Goal: Communication & Community: Answer question/provide support

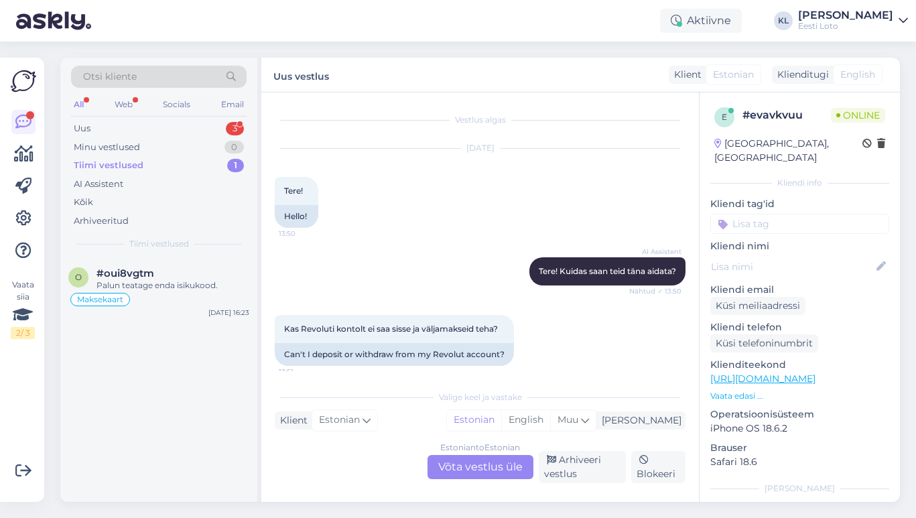
scroll to position [138, 0]
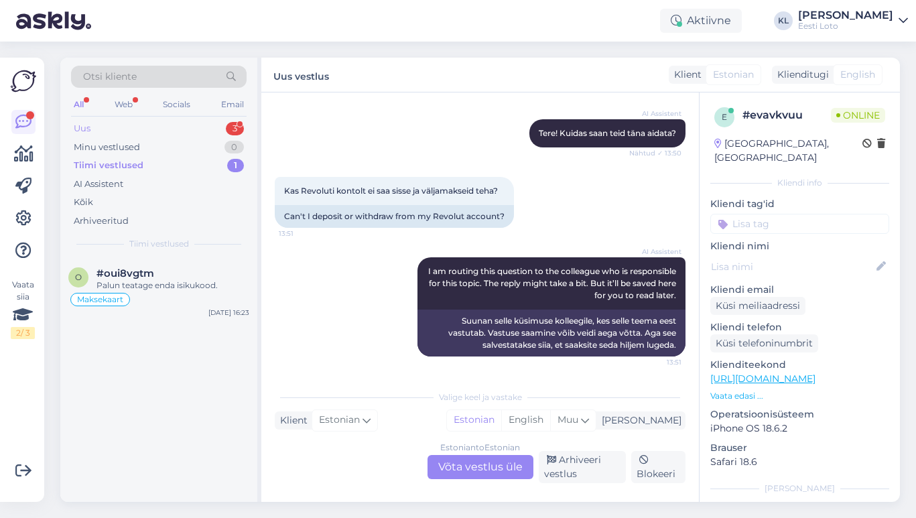
click at [210, 125] on div "Uus 3" at bounding box center [159, 128] width 176 height 19
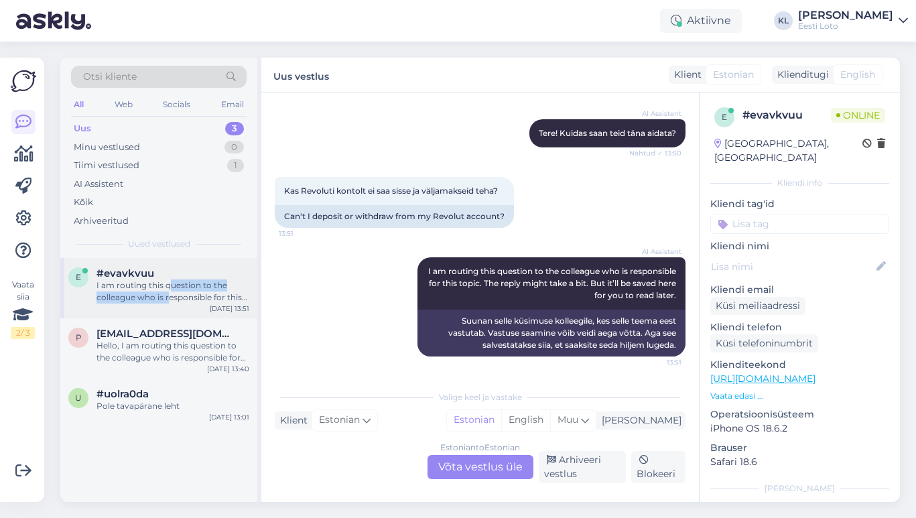
click at [171, 288] on div "I am routing this question to the colleague who is responsible for this topic. …" at bounding box center [172, 291] width 153 height 24
click at [459, 464] on div "Estonian to Estonian Võta vestlus üle" at bounding box center [480, 467] width 106 height 24
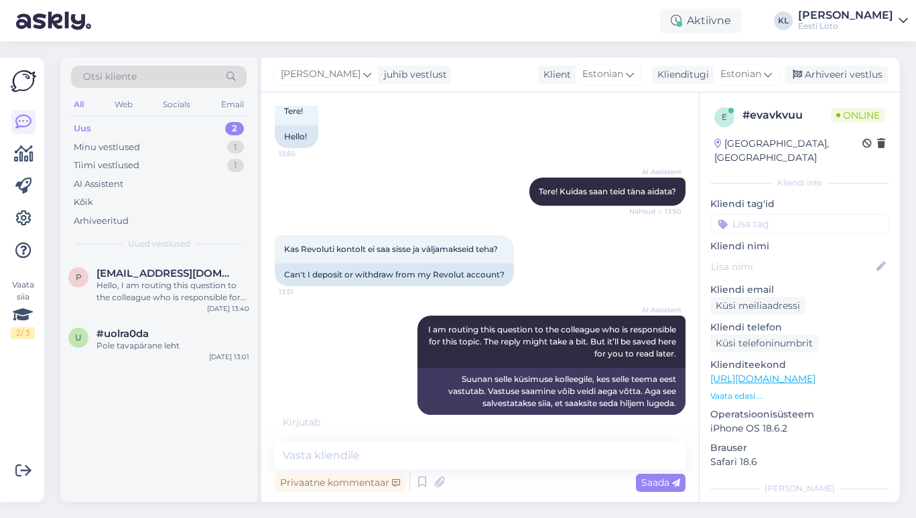
scroll to position [137, 0]
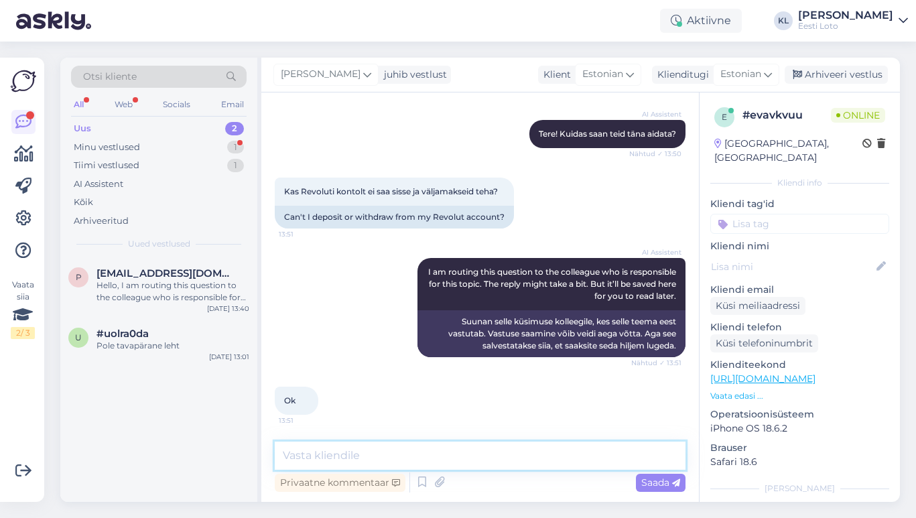
click at [444, 457] on textarea at bounding box center [480, 456] width 411 height 28
paste textarea "Mängukontoga ei ole võimalik siduda välisriiikides väljastatud maksekaarte/arve…"
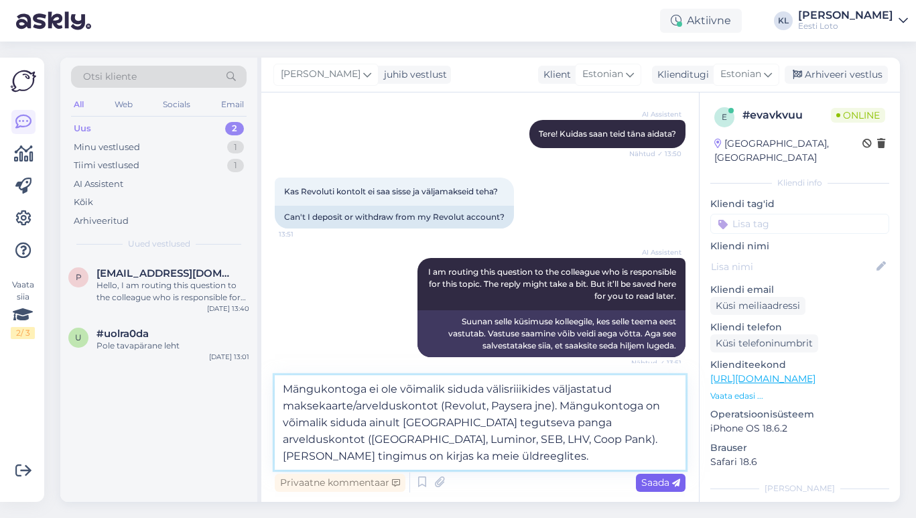
type textarea "Mängukontoga ei ole võimalik siduda välisriiikides väljastatud maksekaarte/arve…"
click at [649, 482] on span "Saada" at bounding box center [660, 482] width 39 height 12
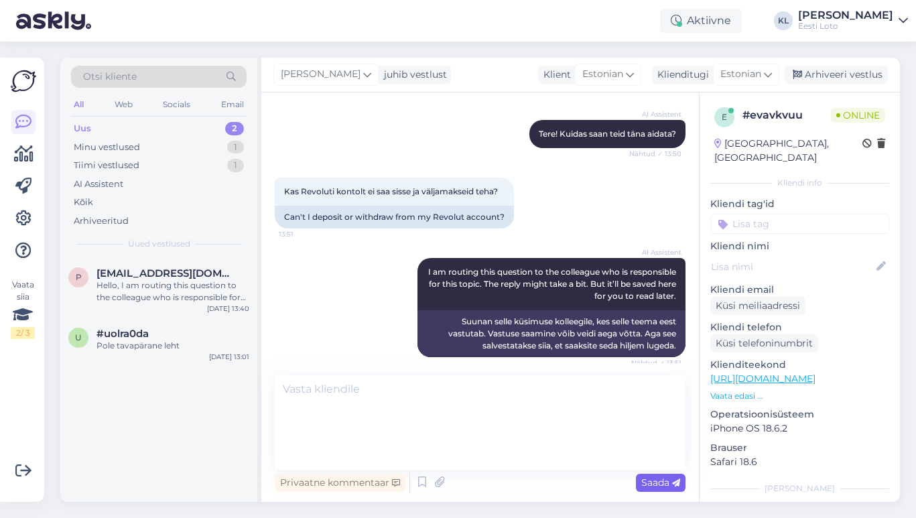
scroll to position [255, 0]
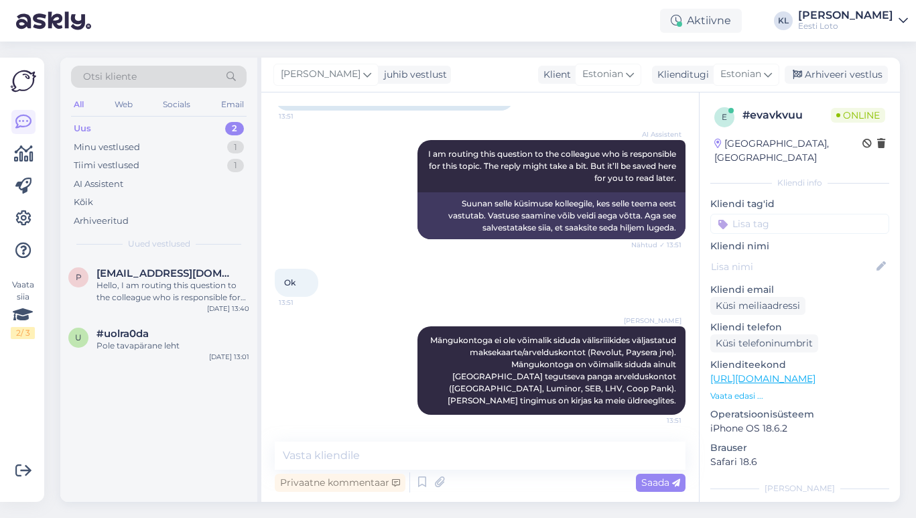
click at [762, 214] on input at bounding box center [799, 224] width 179 height 20
type input "maks"
click at [837, 254] on div "Maksekaart" at bounding box center [851, 260] width 60 height 13
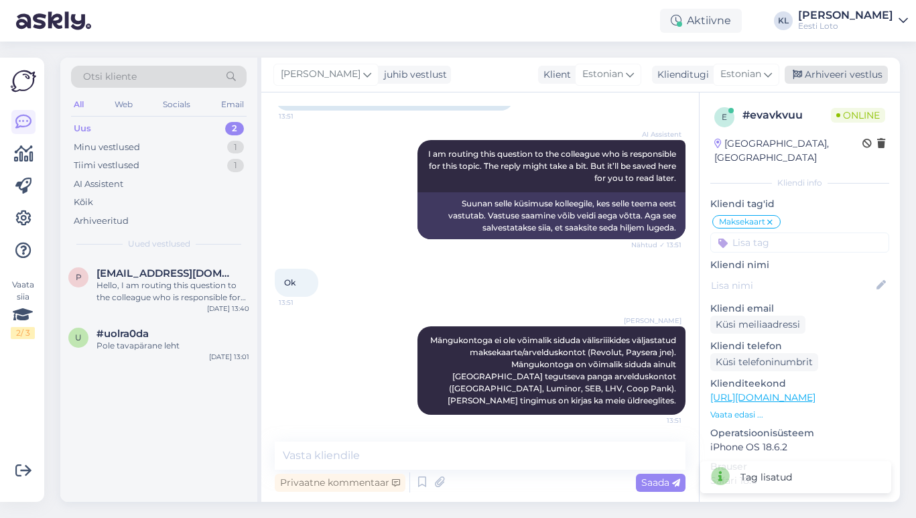
click at [840, 71] on div "Arhiveeri vestlus" at bounding box center [836, 75] width 103 height 18
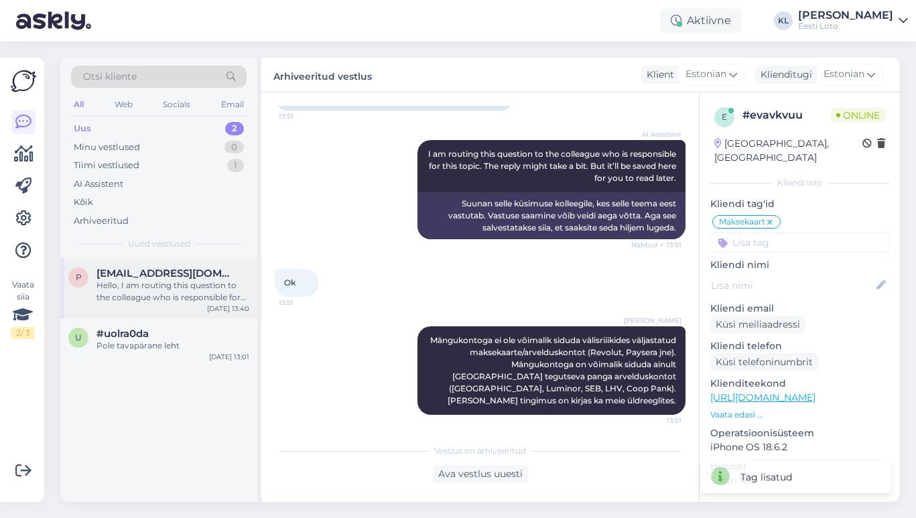
click at [183, 289] on div "Hello, I am routing this question to the colleague who is responsible for this …" at bounding box center [172, 291] width 153 height 24
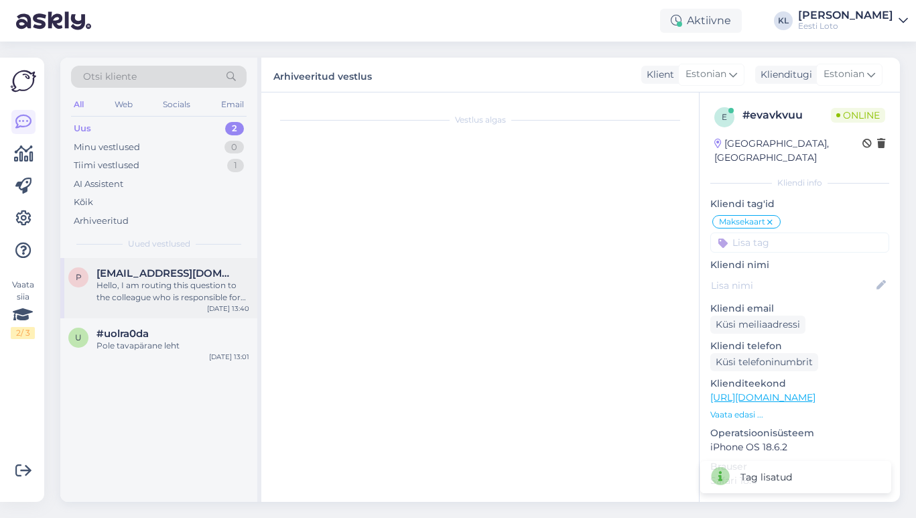
scroll to position [319, 0]
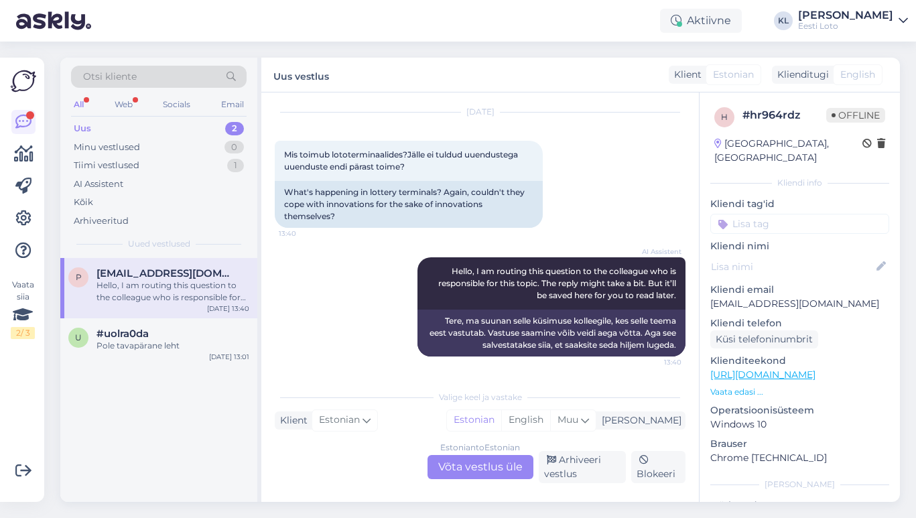
click at [450, 465] on div "Estonian to Estonian Võta vestlus üle" at bounding box center [480, 467] width 106 height 24
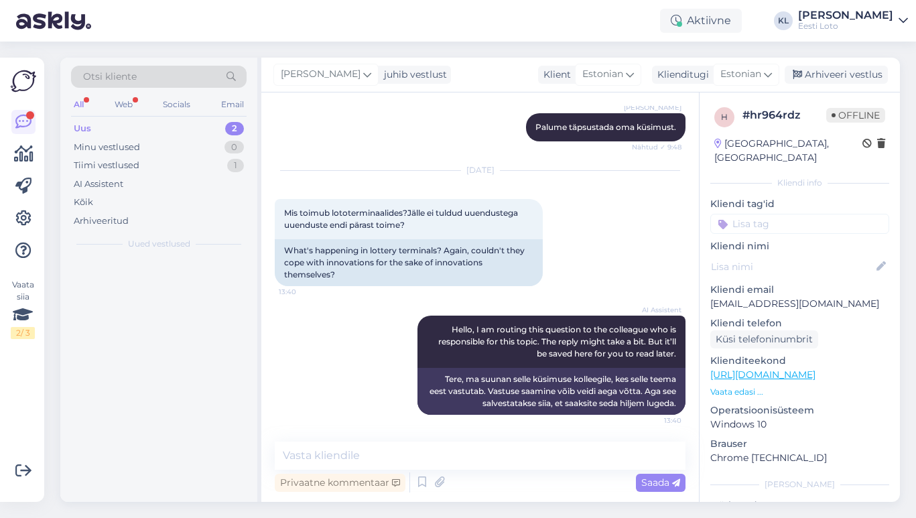
scroll to position [261, 0]
click at [377, 450] on textarea at bounding box center [480, 456] width 411 height 28
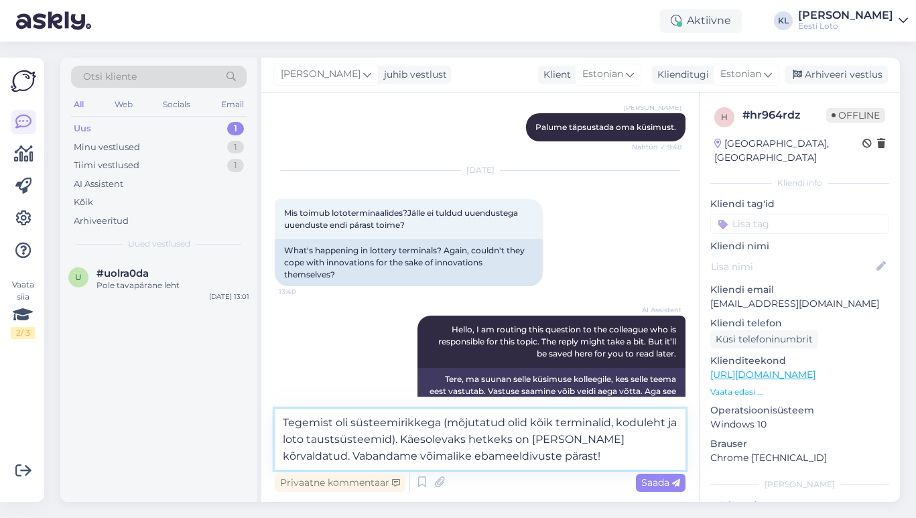
click at [439, 424] on textarea "Tegemist oli süsteemirikkega (mõjutatud olid kõik terminalid, koduleht ja loto …" at bounding box center [480, 439] width 411 height 61
click at [559, 458] on textarea "Tegemist oli süsteemirikkega (mõjutatud olid kõik terminalid, koduleht ja loto …" at bounding box center [480, 439] width 411 height 61
type textarea "Tegemist oli süsteemirikkega (mõjutatud olid kõik terminalid, koduleht ja loto …"
click at [655, 482] on span "Saada" at bounding box center [660, 482] width 39 height 12
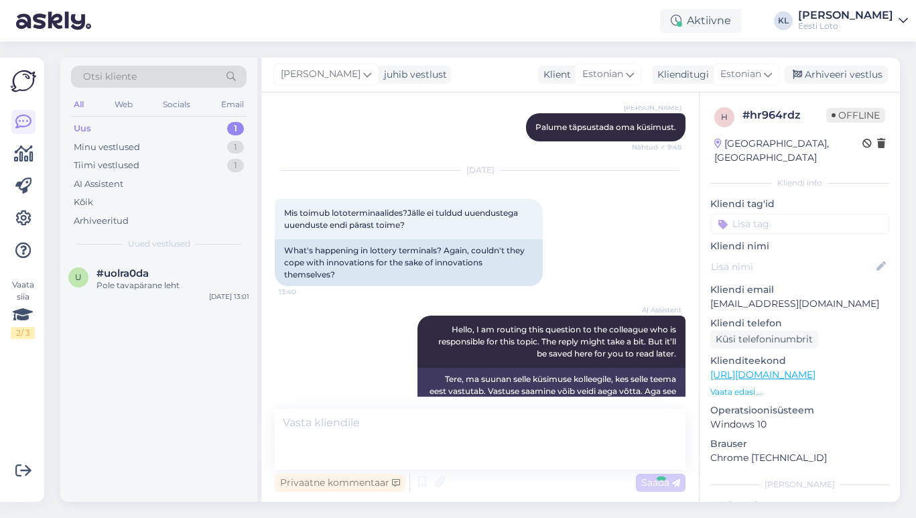
scroll to position [354, 0]
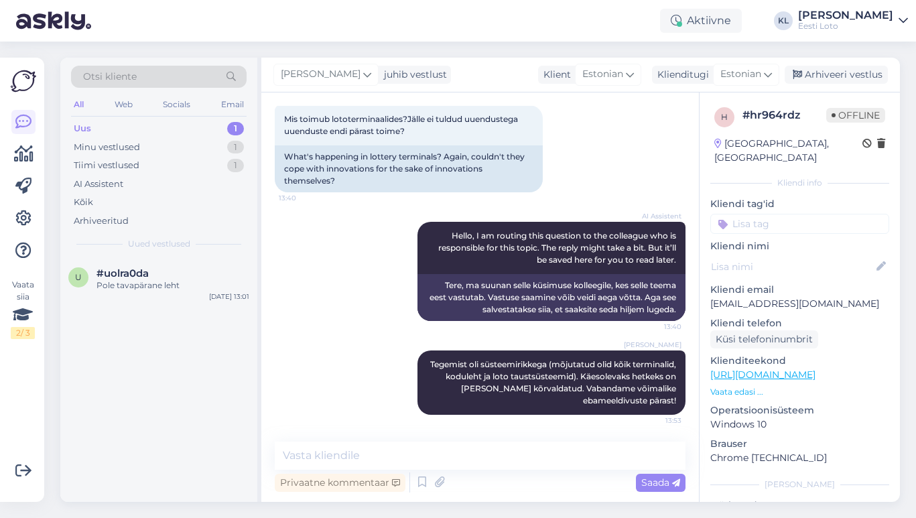
click at [797, 214] on input at bounding box center [799, 224] width 179 height 20
type input "Olden"
drag, startPoint x: 787, startPoint y: 212, endPoint x: 667, endPoint y: 212, distance: 119.9
click at [667, 212] on div "Vestlus algas [DATE] Kaua võib?Raketiteadus? 9:43 How long can it be? Rocket sc…" at bounding box center [580, 296] width 638 height 409
type input "Ü"
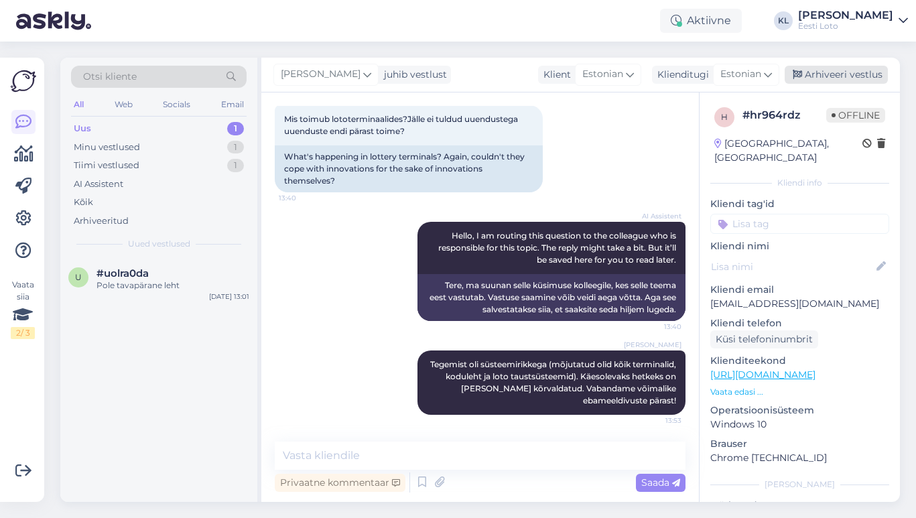
click at [834, 72] on div "Arhiveeri vestlus" at bounding box center [836, 75] width 103 height 18
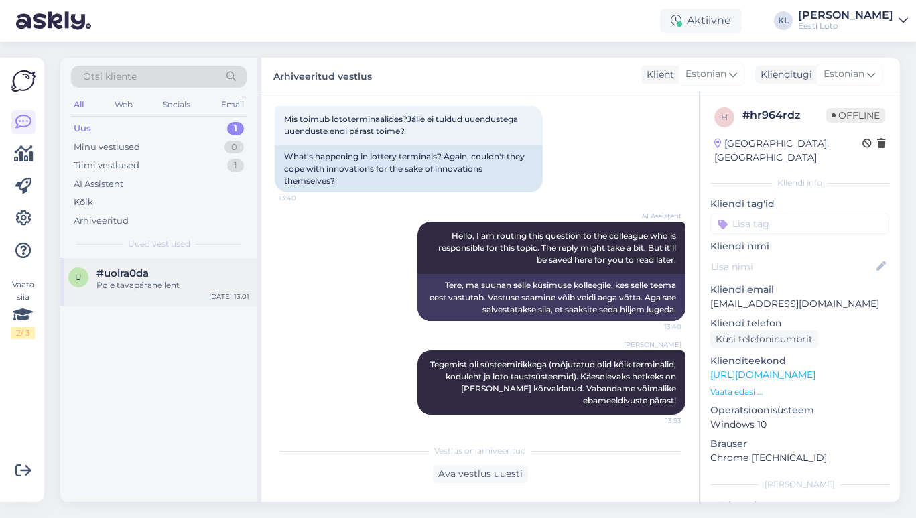
click at [184, 265] on div "u #uolra0da Pole tavapärane leht [DATE] 13:01" at bounding box center [158, 282] width 197 height 48
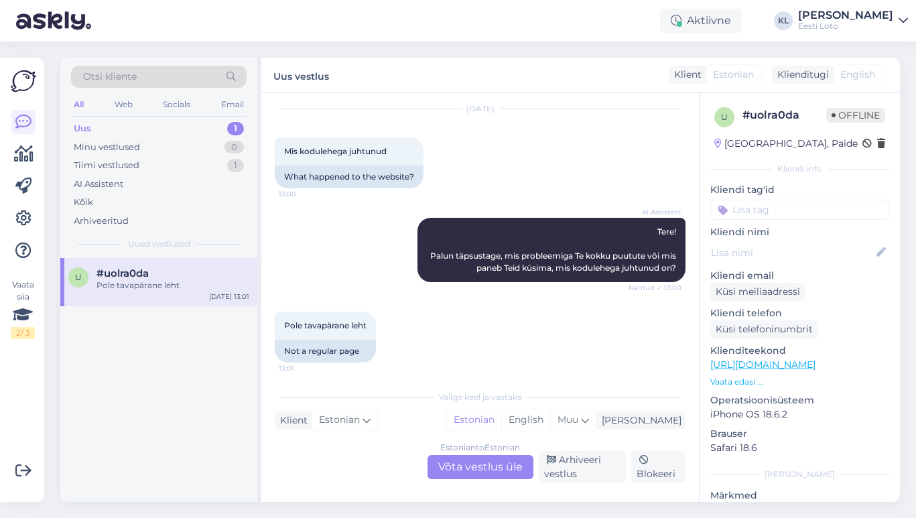
scroll to position [41, 0]
